Goal: Information Seeking & Learning: Check status

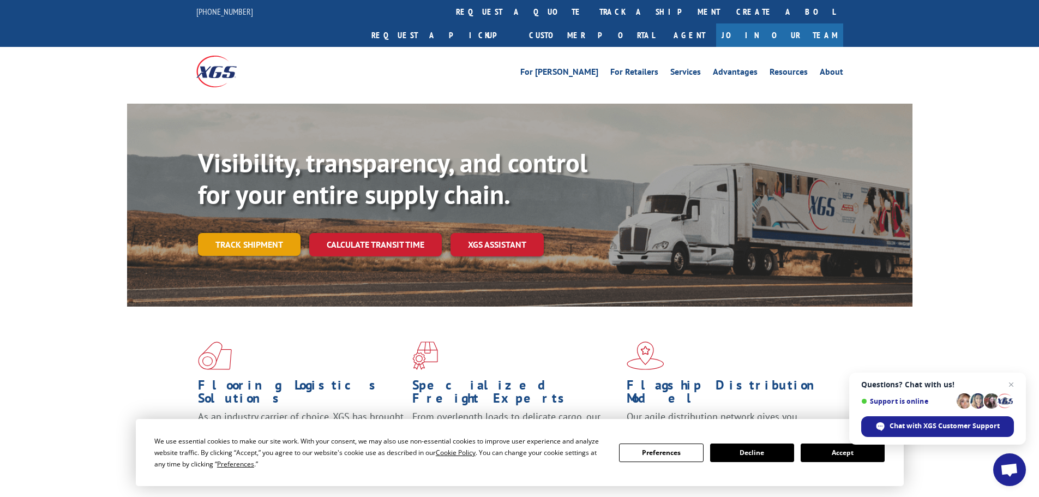
click at [248, 233] on link "Track shipment" at bounding box center [249, 244] width 103 height 23
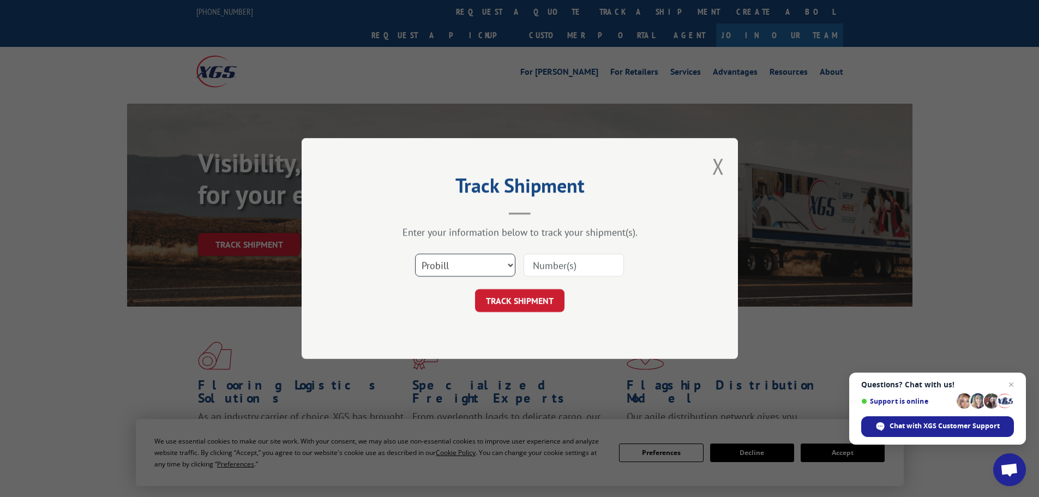
click at [432, 271] on select "Select category... Probill BOL PO" at bounding box center [465, 265] width 100 height 23
select select "bol"
click at [415, 254] on select "Select category... Probill BOL PO" at bounding box center [465, 265] width 100 height 23
click at [590, 266] on input at bounding box center [574, 265] width 100 height 23
paste input "5513803"
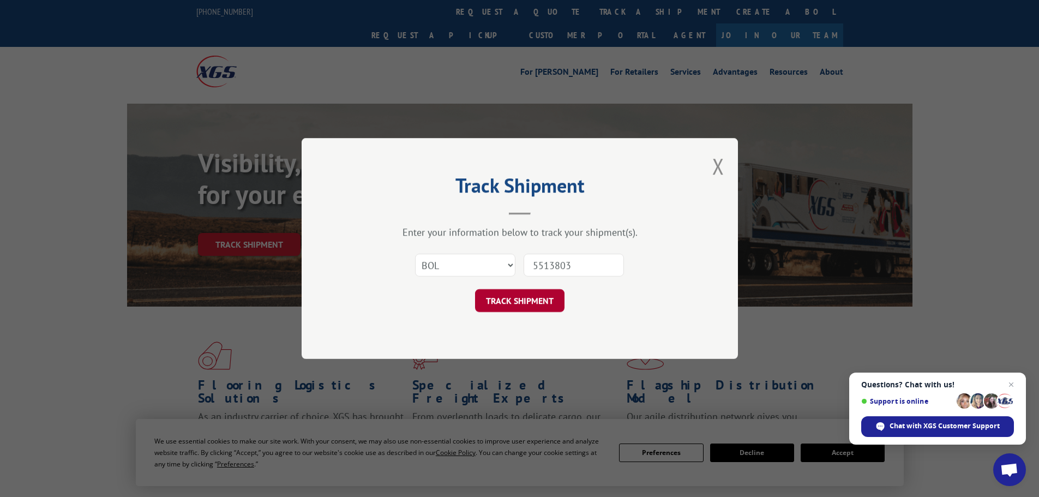
type input "5513803"
click at [533, 307] on button "TRACK SHIPMENT" at bounding box center [519, 300] width 89 height 23
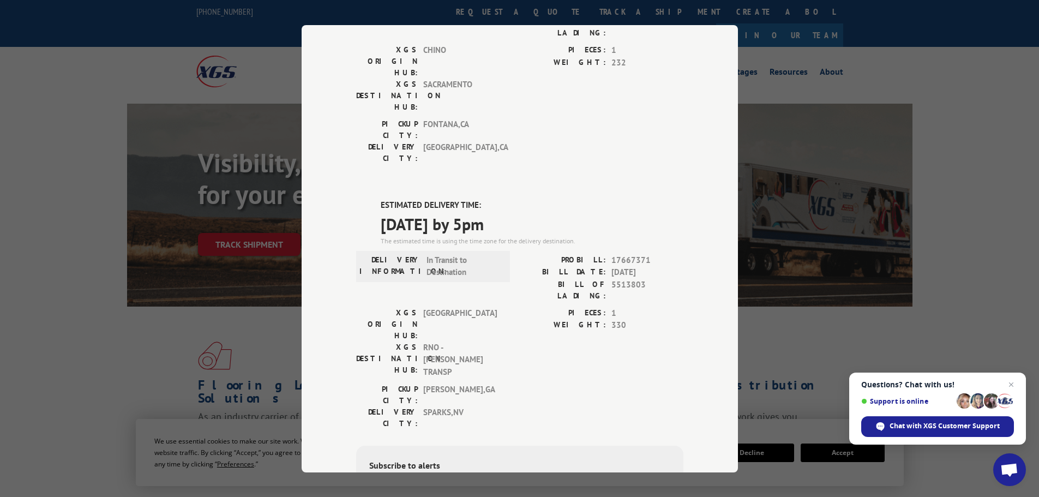
scroll to position [164, 0]
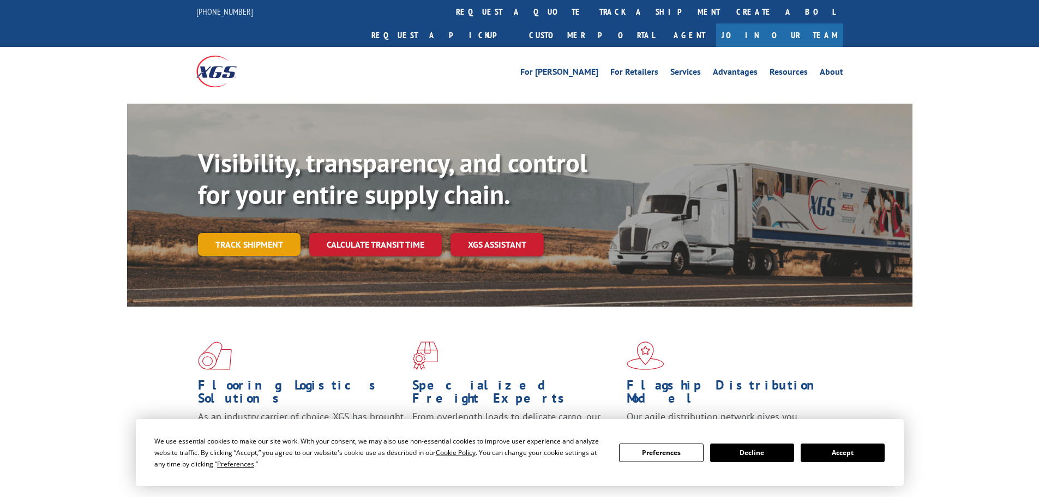
click at [235, 233] on link "Track shipment" at bounding box center [249, 244] width 103 height 23
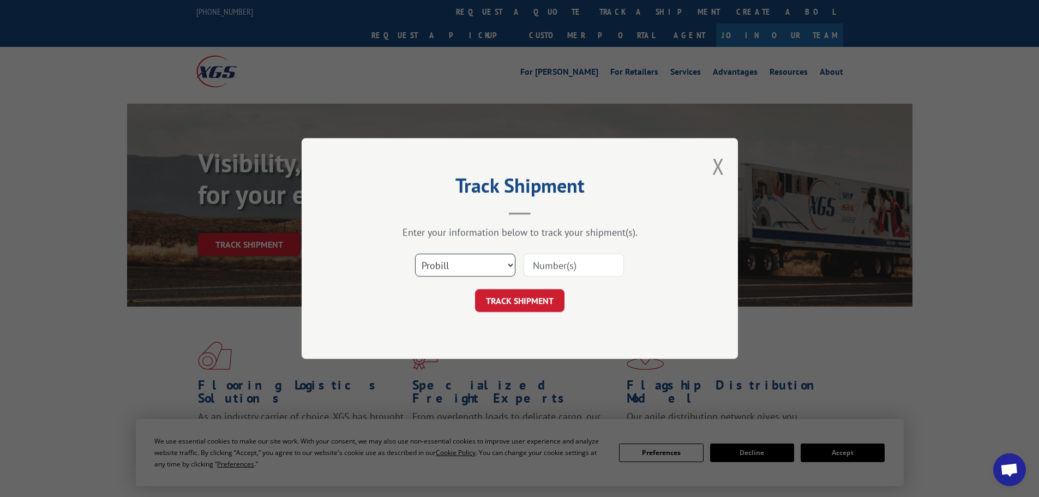
click at [432, 266] on select "Select category... Probill BOL PO" at bounding box center [465, 265] width 100 height 23
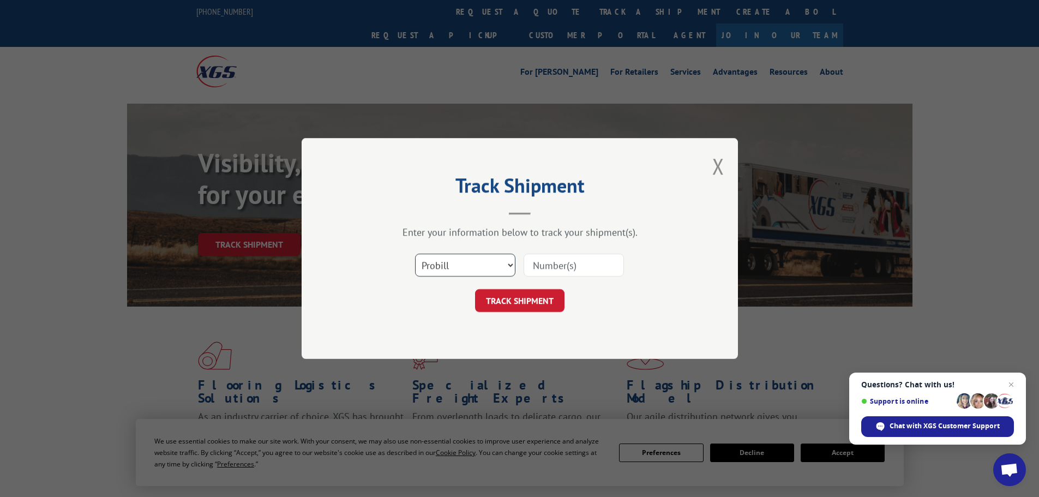
select select "bol"
click at [415, 254] on select "Select category... Probill BOL PO" at bounding box center [465, 265] width 100 height 23
click at [536, 274] on input at bounding box center [574, 265] width 100 height 23
paste input "5522252"
type input "5522252"
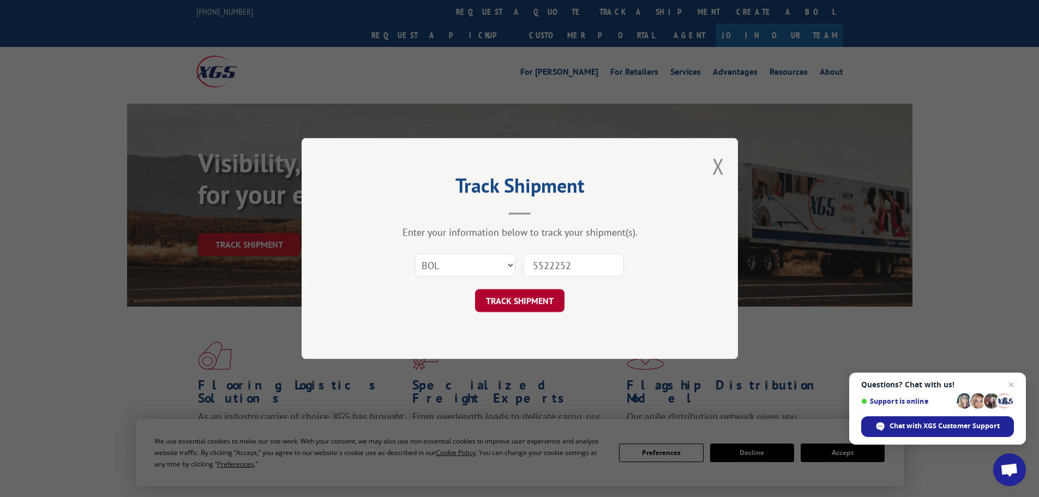
click at [542, 296] on button "TRACK SHIPMENT" at bounding box center [519, 300] width 89 height 23
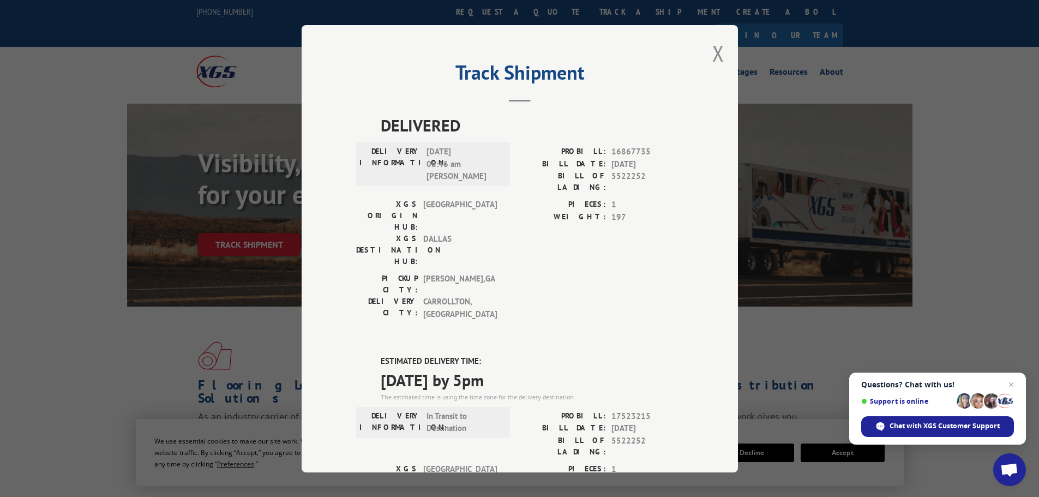
scroll to position [109, 0]
